Goal: Task Accomplishment & Management: Manage account settings

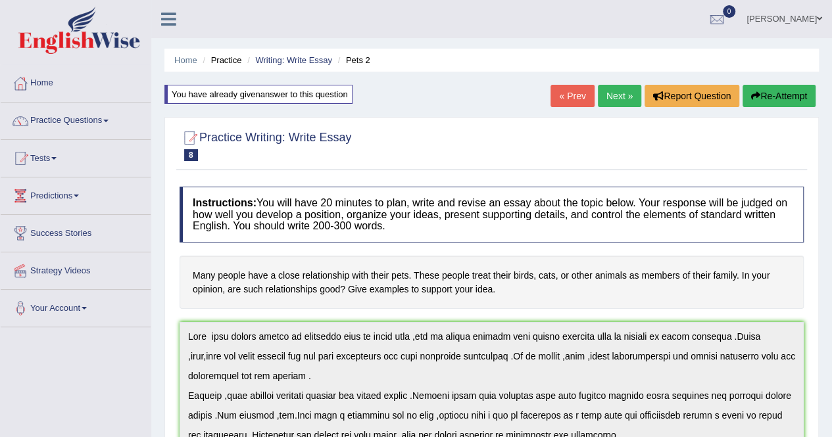
click at [280, 95] on div "You have already given answer to this question" at bounding box center [258, 94] width 188 height 19
click at [623, 105] on link "Next »" at bounding box center [619, 96] width 43 height 22
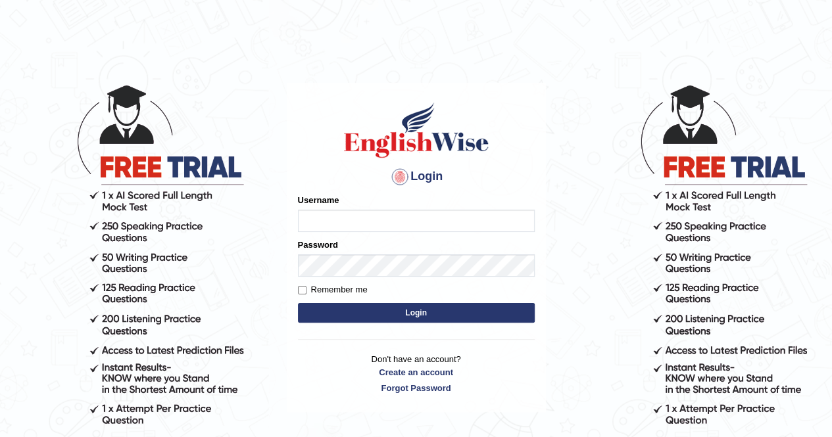
click at [298, 303] on button "Login" at bounding box center [416, 313] width 237 height 20
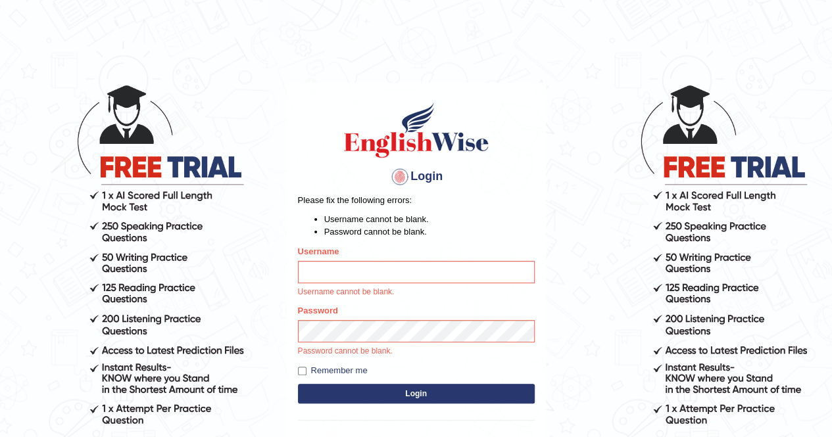
click at [326, 282] on input "Username" at bounding box center [416, 272] width 237 height 22
type input "mustafaD"
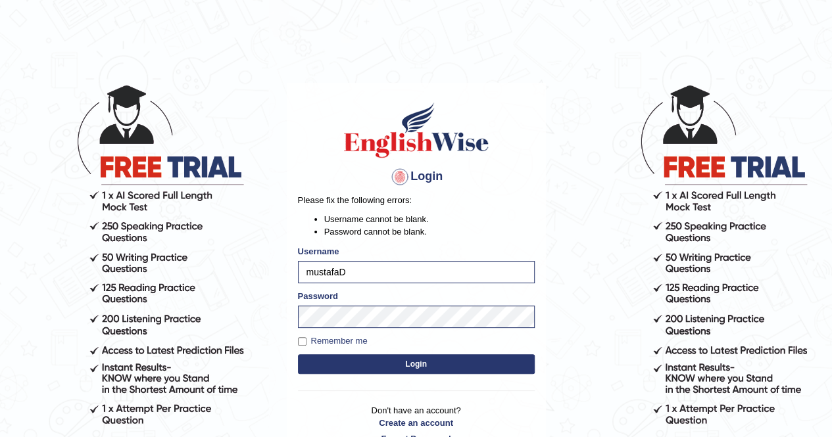
click at [430, 369] on button "Login" at bounding box center [416, 364] width 237 height 20
